Goal: Task Accomplishment & Management: Use online tool/utility

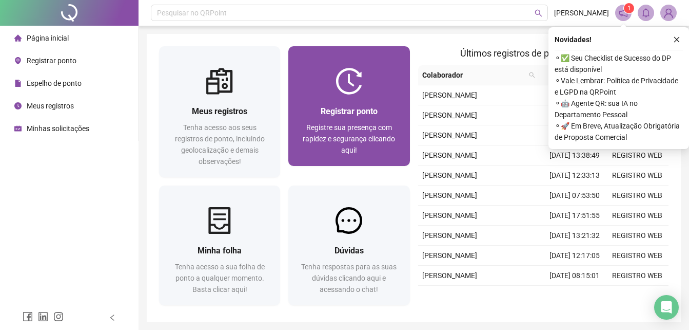
click at [336, 111] on span "Registrar ponto" at bounding box center [349, 111] width 57 height 10
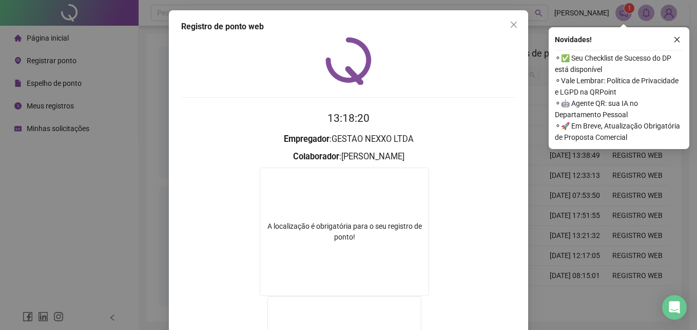
drag, startPoint x: 508, startPoint y: 26, endPoint x: 435, endPoint y: 66, distance: 83.2
click at [506, 28] on span "Close" at bounding box center [514, 25] width 16 height 8
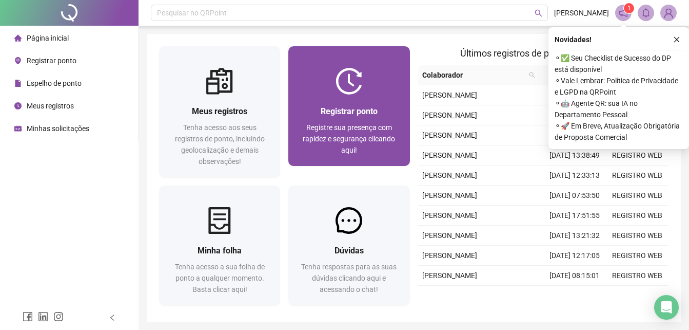
click at [355, 137] on span "Registre sua presença com rapidez e segurança clicando aqui!" at bounding box center [349, 138] width 92 height 31
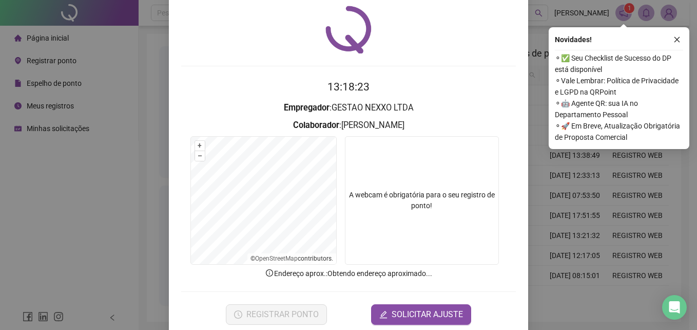
scroll to position [49, 0]
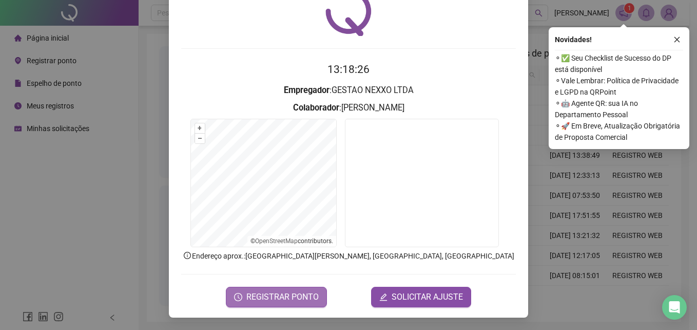
click at [279, 306] on button "REGISTRAR PONTO" at bounding box center [276, 296] width 101 height 21
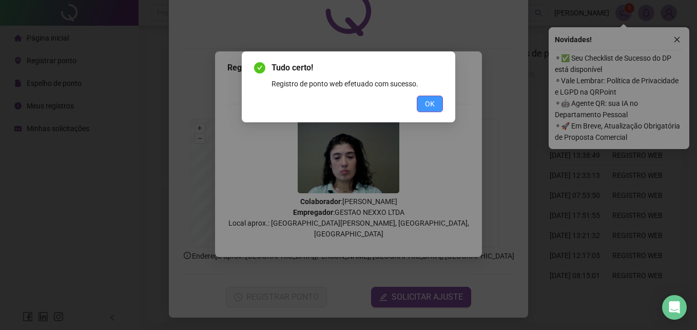
click at [441, 109] on button "OK" at bounding box center [430, 103] width 26 height 16
